Goal: Navigation & Orientation: Find specific page/section

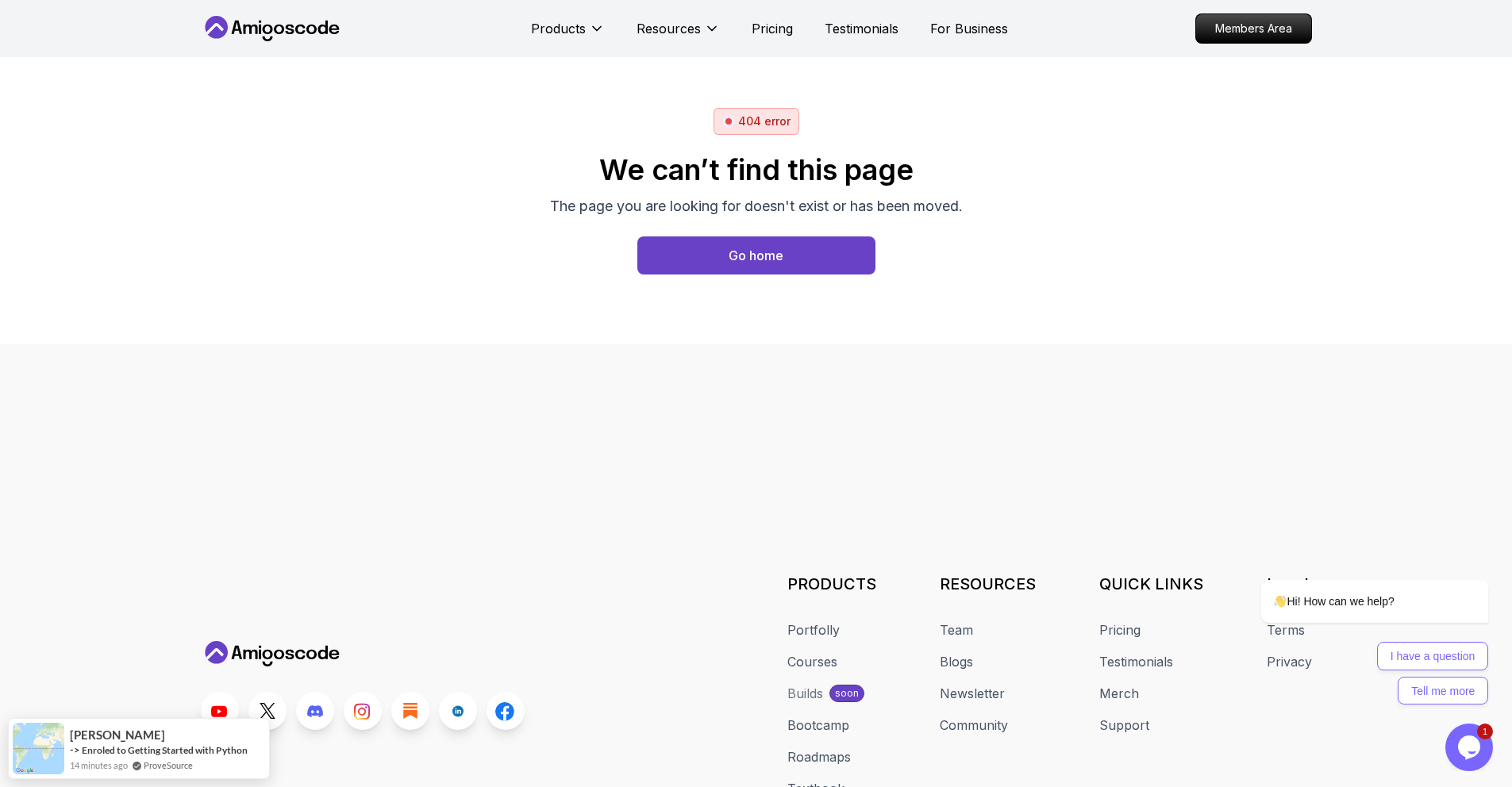
click at [324, 27] on icon at bounding box center [272, 28] width 143 height 25
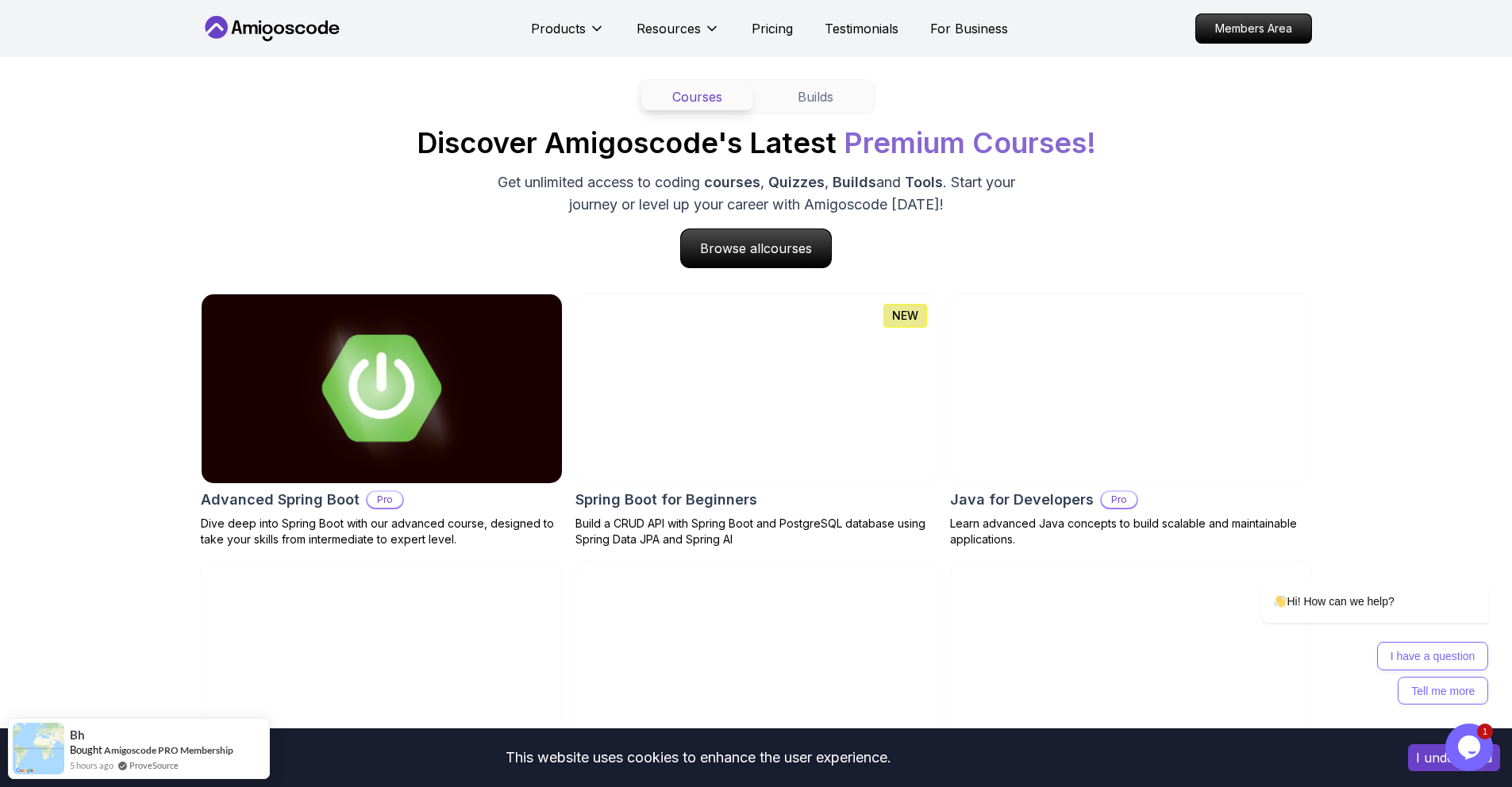
scroll to position [1588, 0]
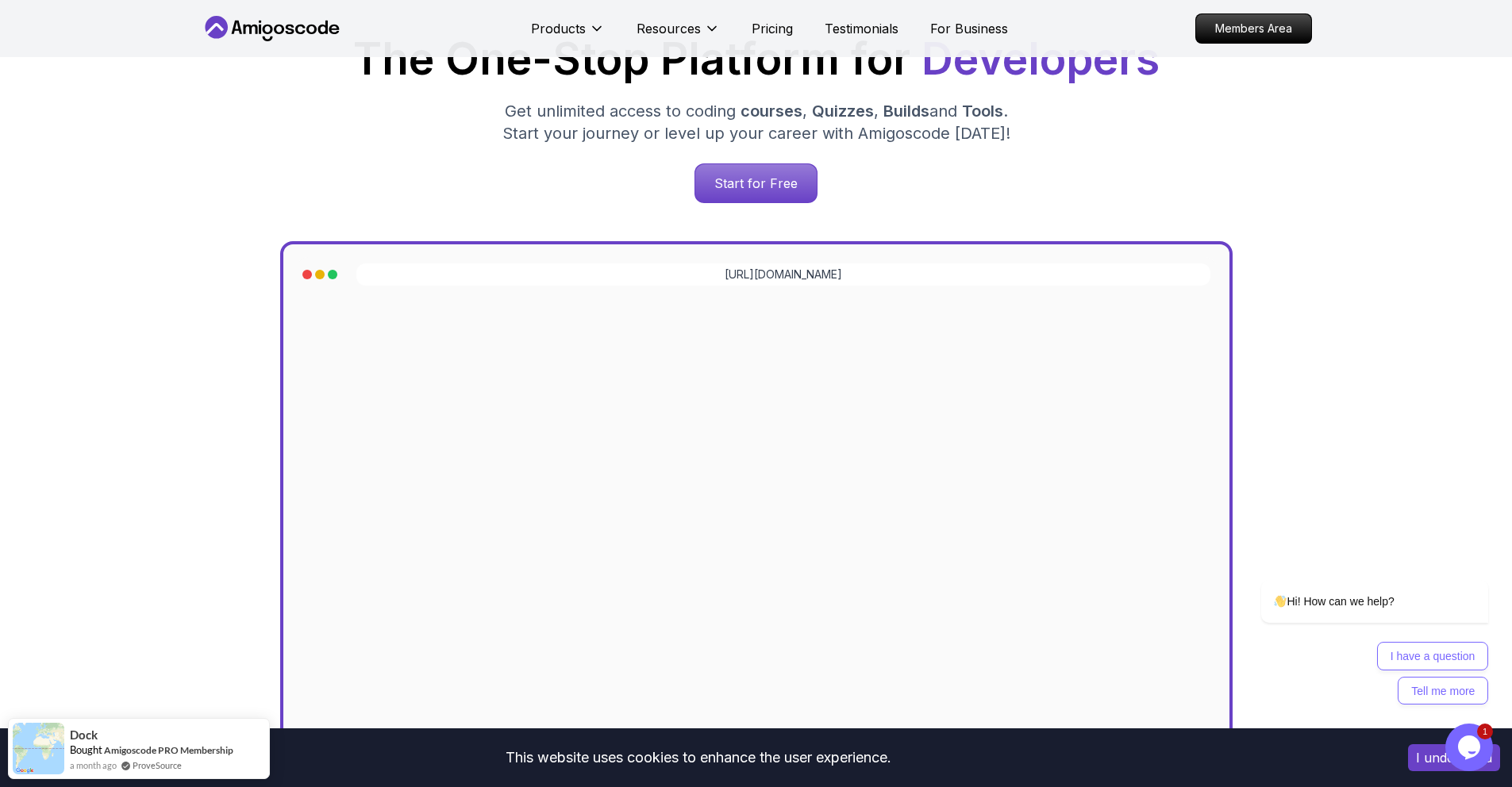
scroll to position [0, 0]
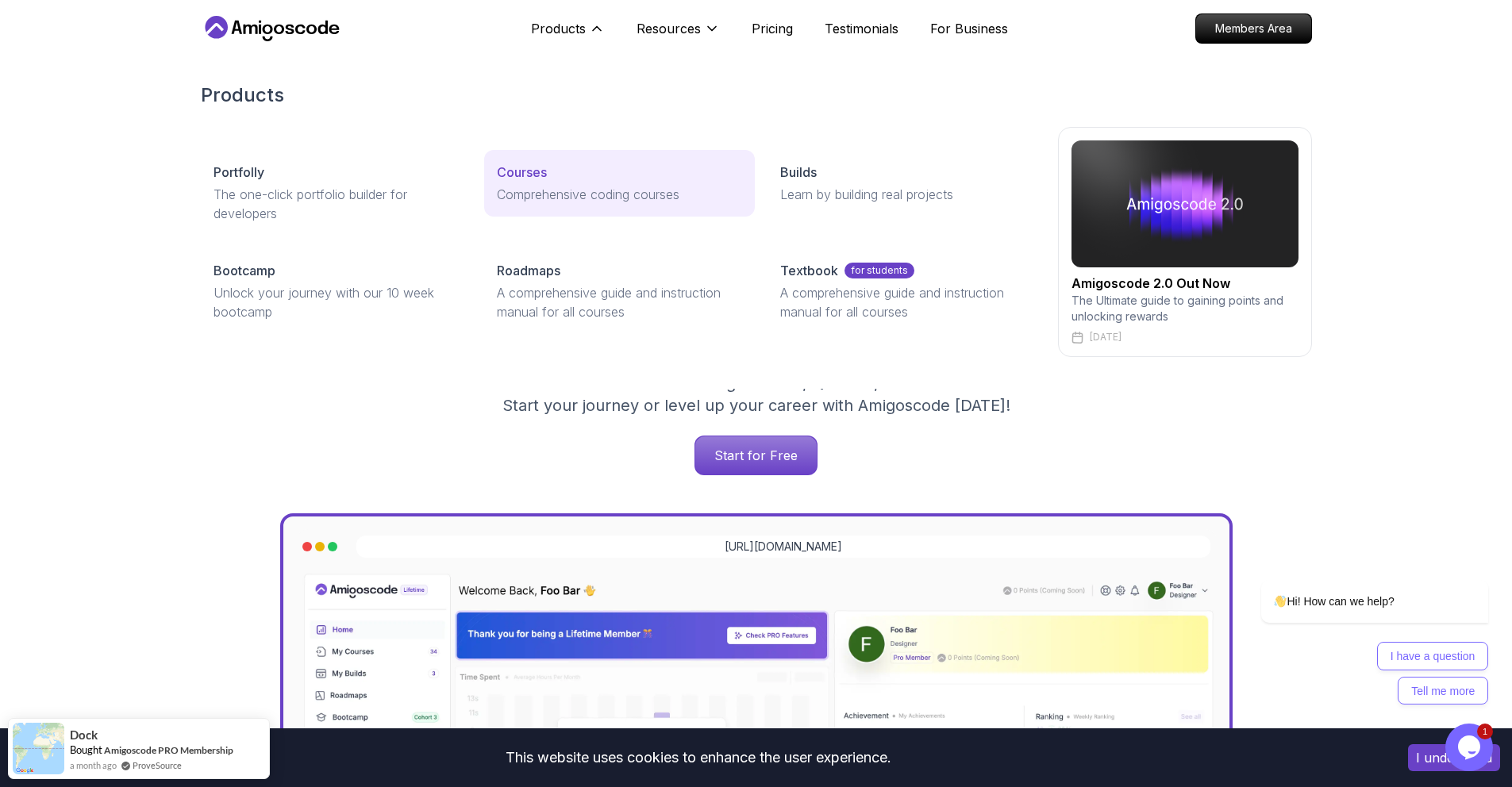
drag, startPoint x: 553, startPoint y: 157, endPoint x: 549, endPoint y: 164, distance: 8.1
click at [553, 157] on link "Courses Comprehensive coding courses" at bounding box center [619, 183] width 271 height 67
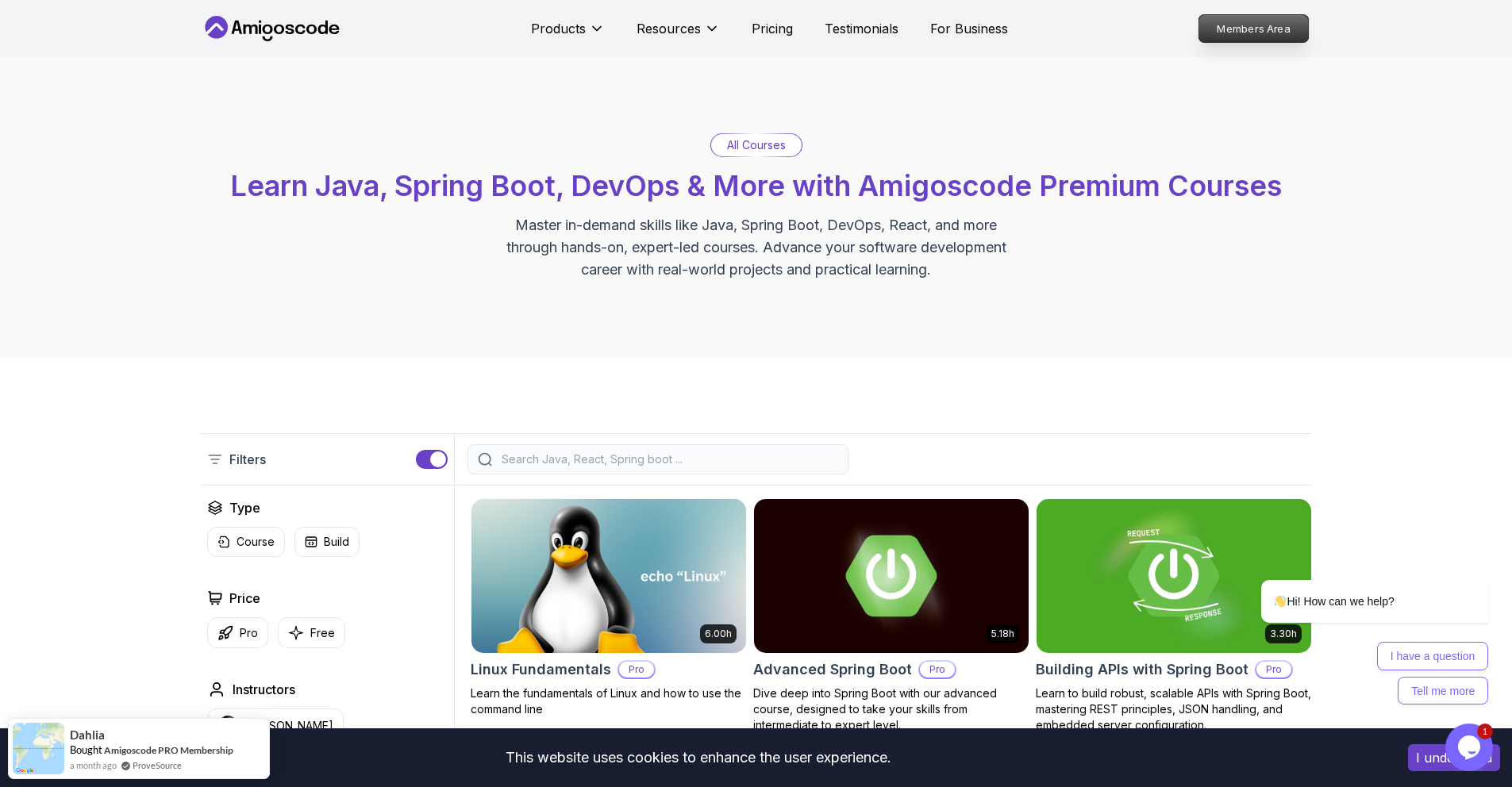
click at [1285, 22] on p "Members Area" at bounding box center [1253, 28] width 110 height 27
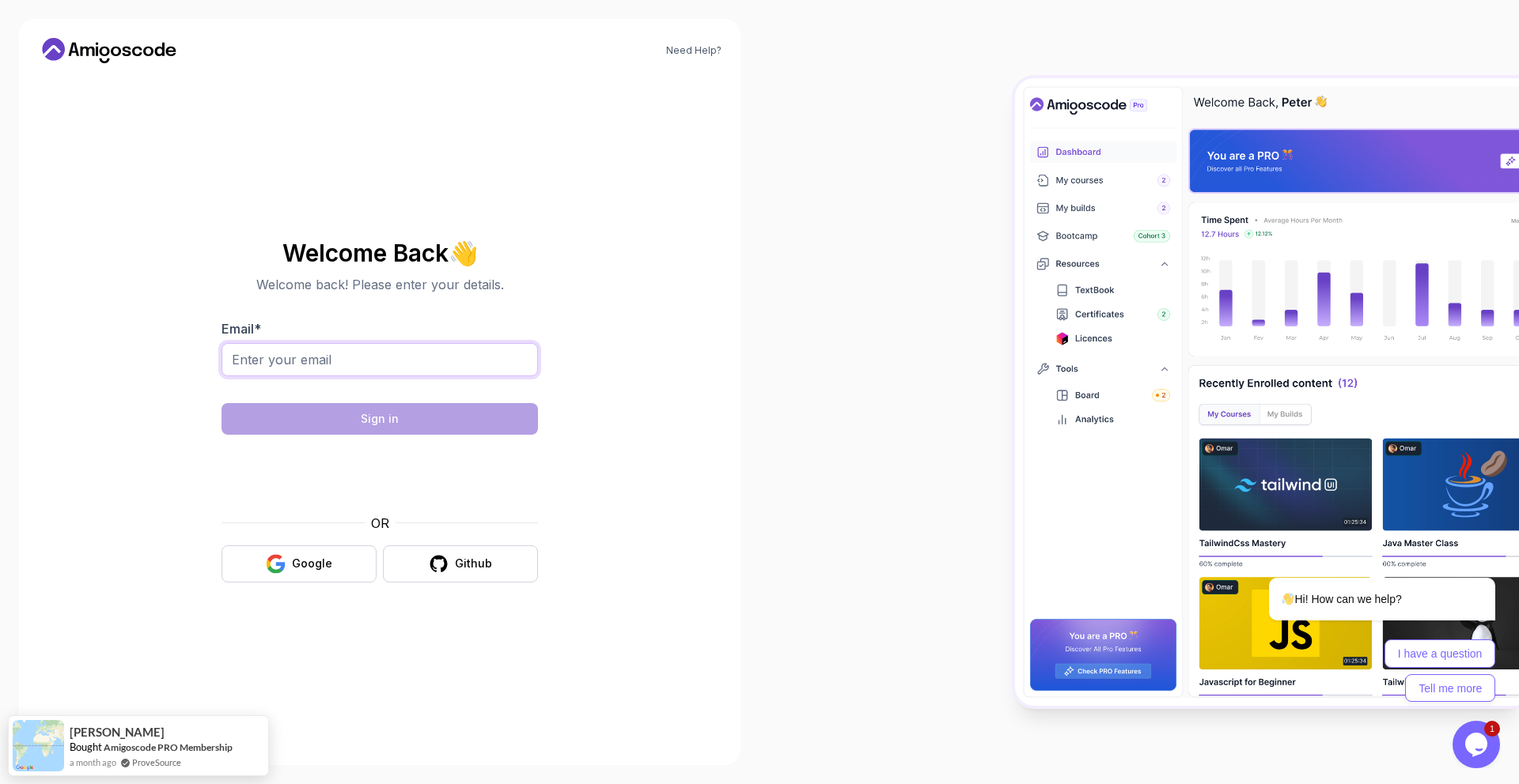
click at [358, 348] on input "Email *" at bounding box center [380, 360] width 316 height 33
click at [624, 291] on section "Welcome Back 👋 Welcome back! Please enter your details. Email * Sign in OR Goog…" at bounding box center [380, 412] width 532 height 374
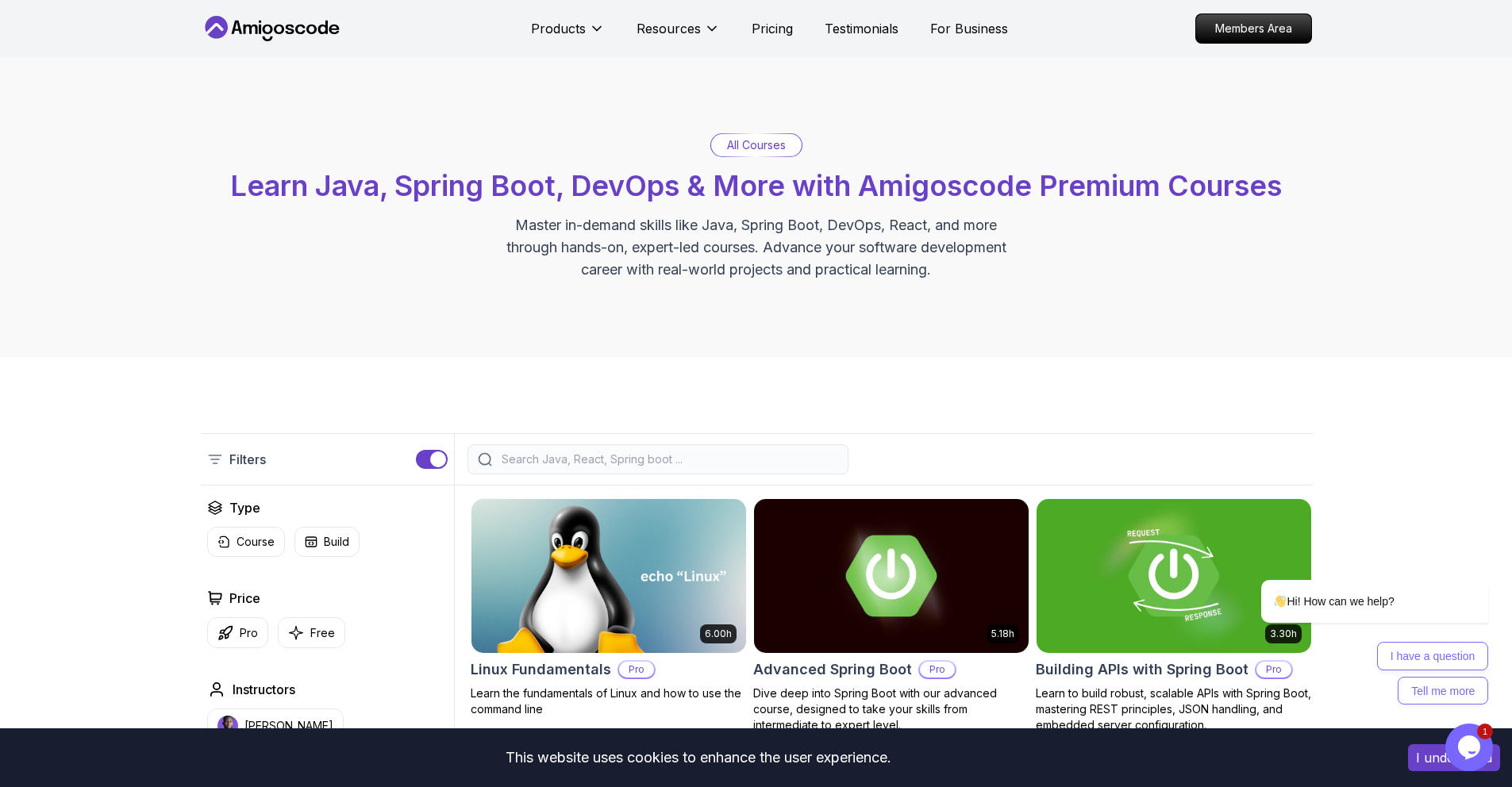
click at [259, 29] on icon at bounding box center [259, 29] width 2 height 10
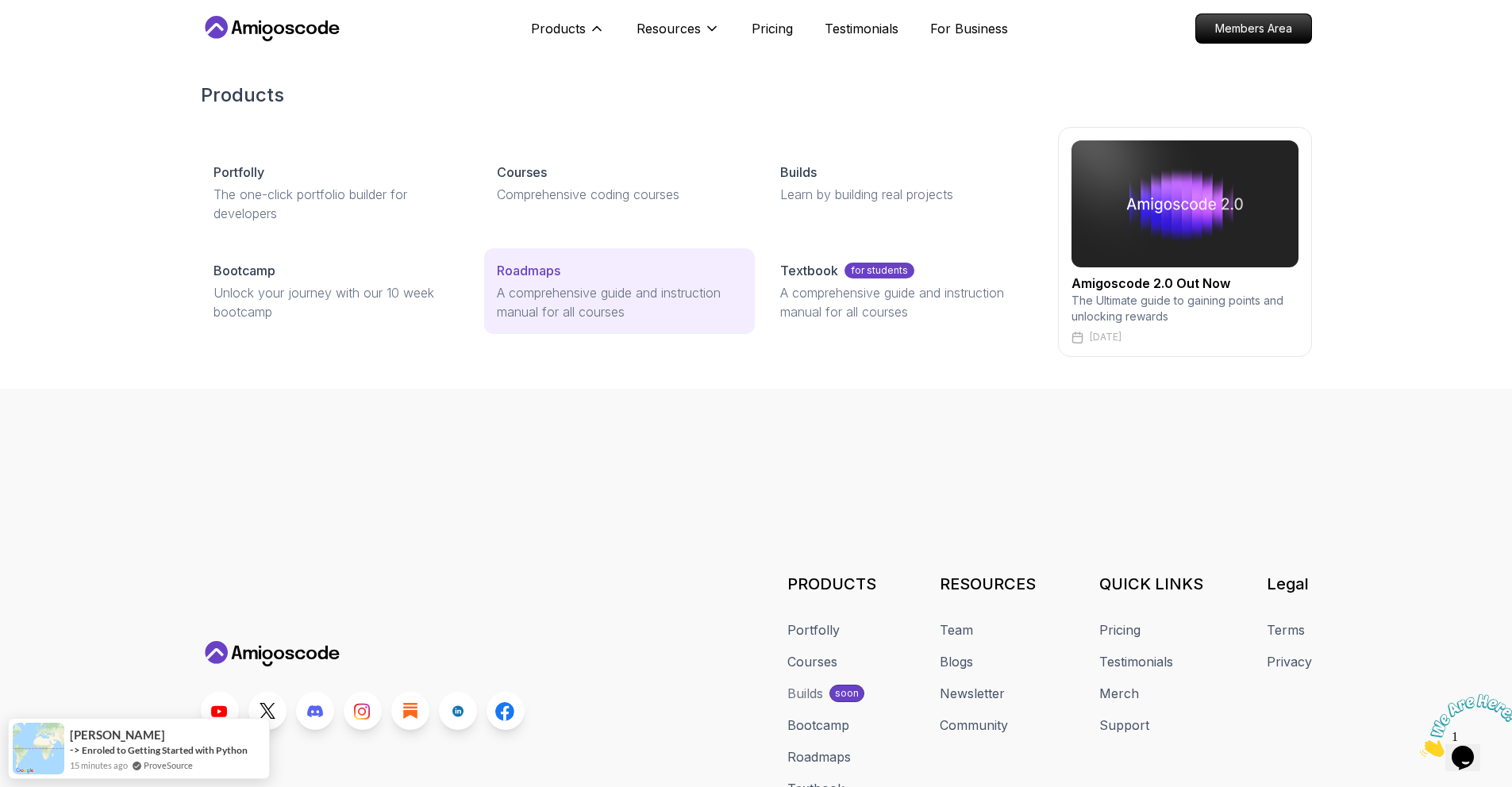
click at [557, 304] on p "A comprehensive guide and instruction manual for all courses" at bounding box center [619, 301] width 246 height 38
